Goal: Check status: Check status

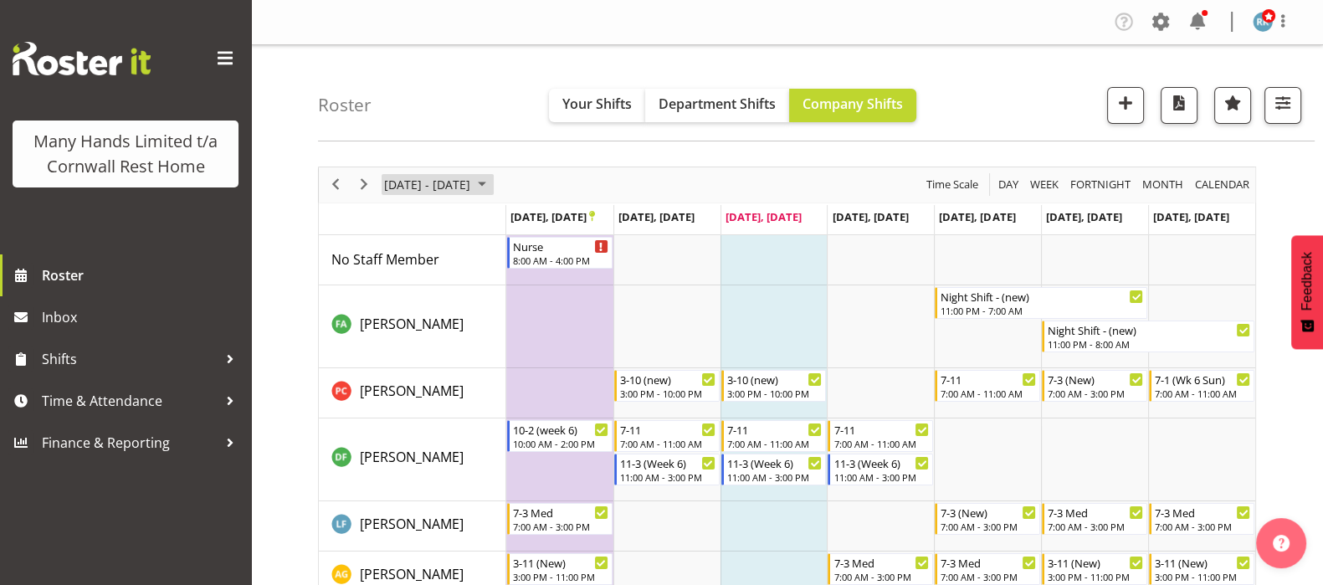
click at [472, 182] on span "[DATE] - [DATE]" at bounding box center [428, 184] width 90 height 21
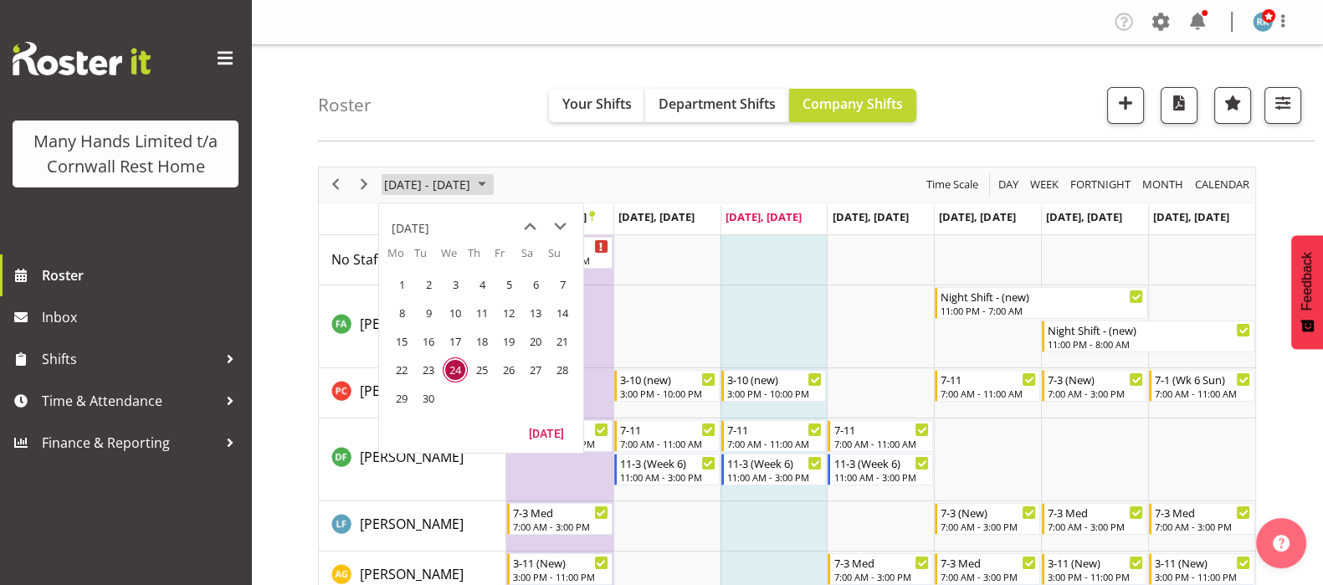
click at [492, 189] on span "September 2025" at bounding box center [482, 184] width 20 height 21
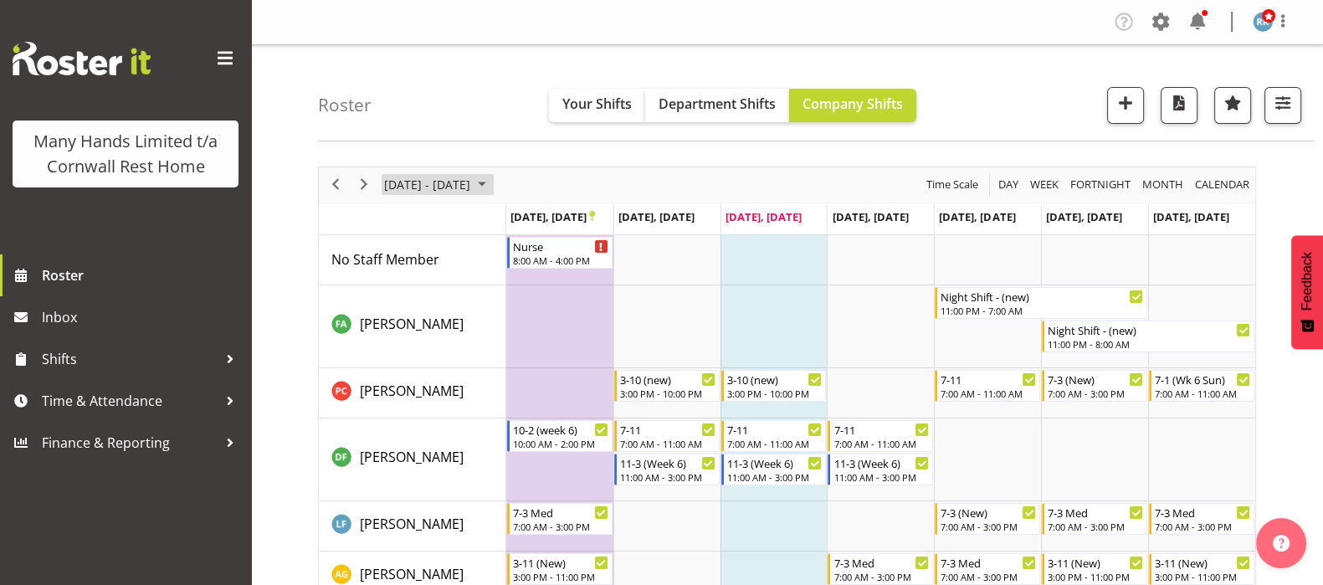
click at [492, 182] on span "September 2025" at bounding box center [482, 184] width 20 height 21
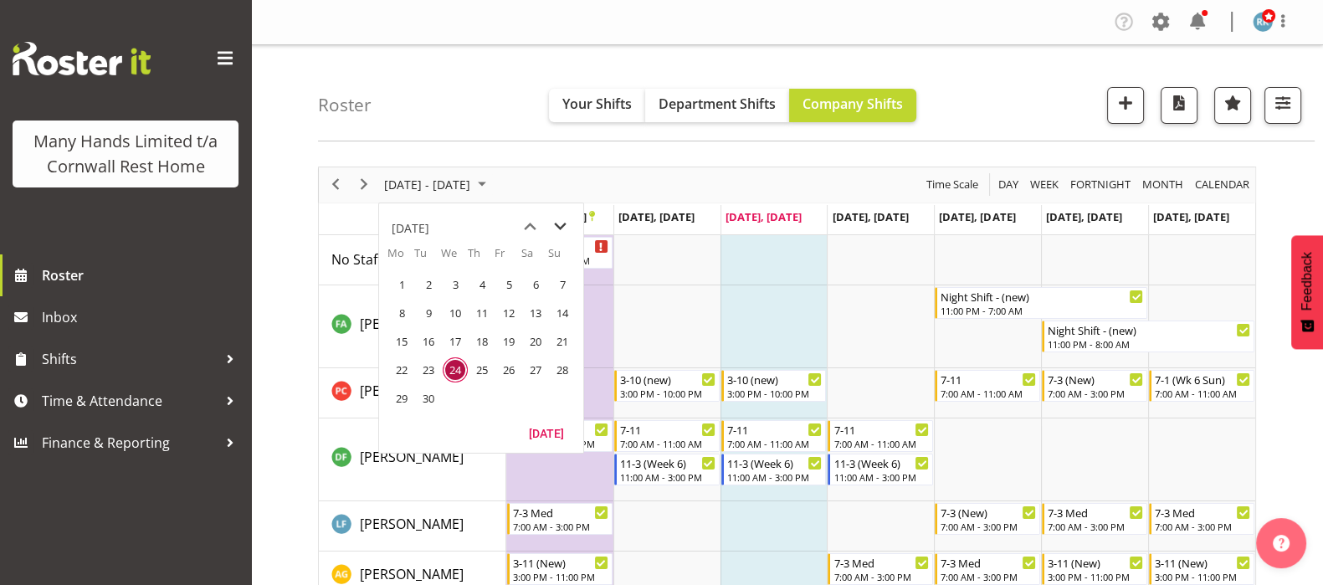
click at [561, 221] on span "next month" at bounding box center [560, 227] width 29 height 30
click at [398, 369] on span "22" at bounding box center [401, 369] width 25 height 25
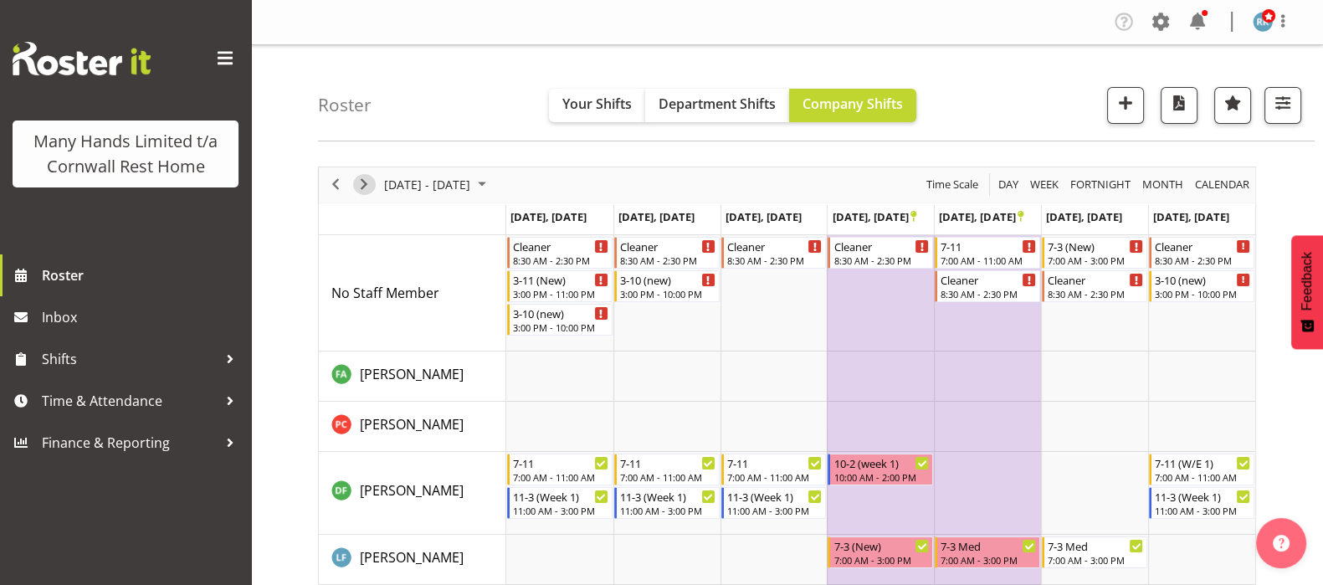
click at [370, 188] on span "Next" at bounding box center [364, 184] width 20 height 21
